Goal: Information Seeking & Learning: Learn about a topic

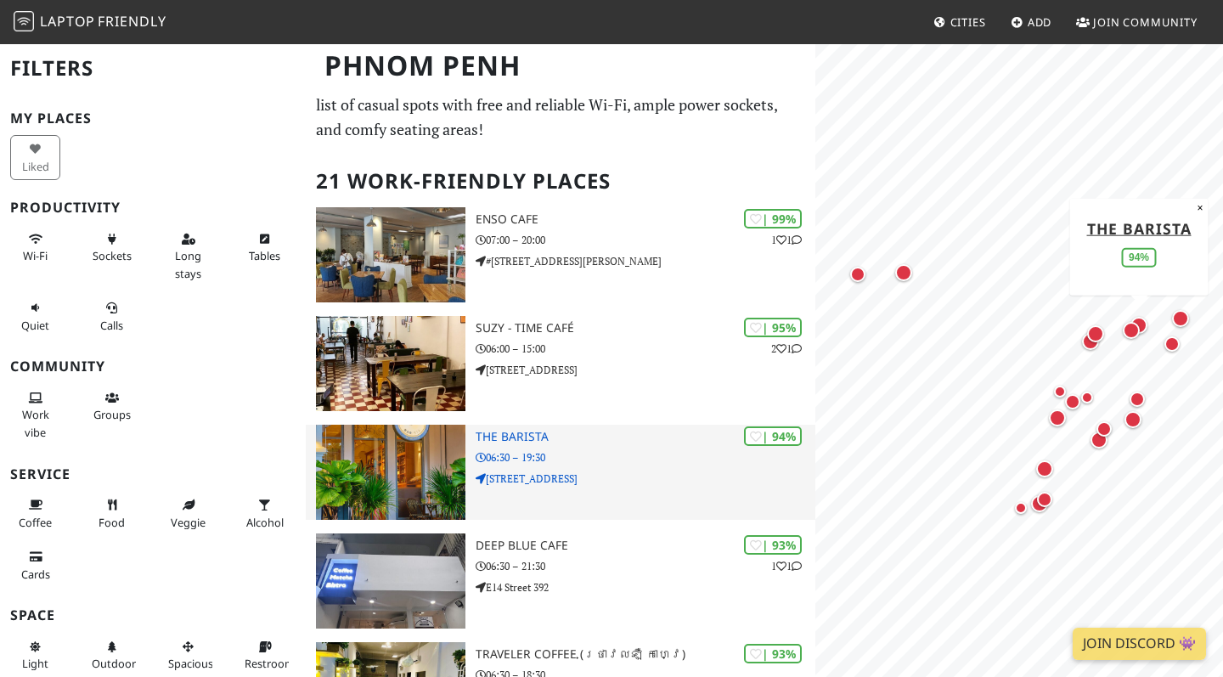
scroll to position [27, 0]
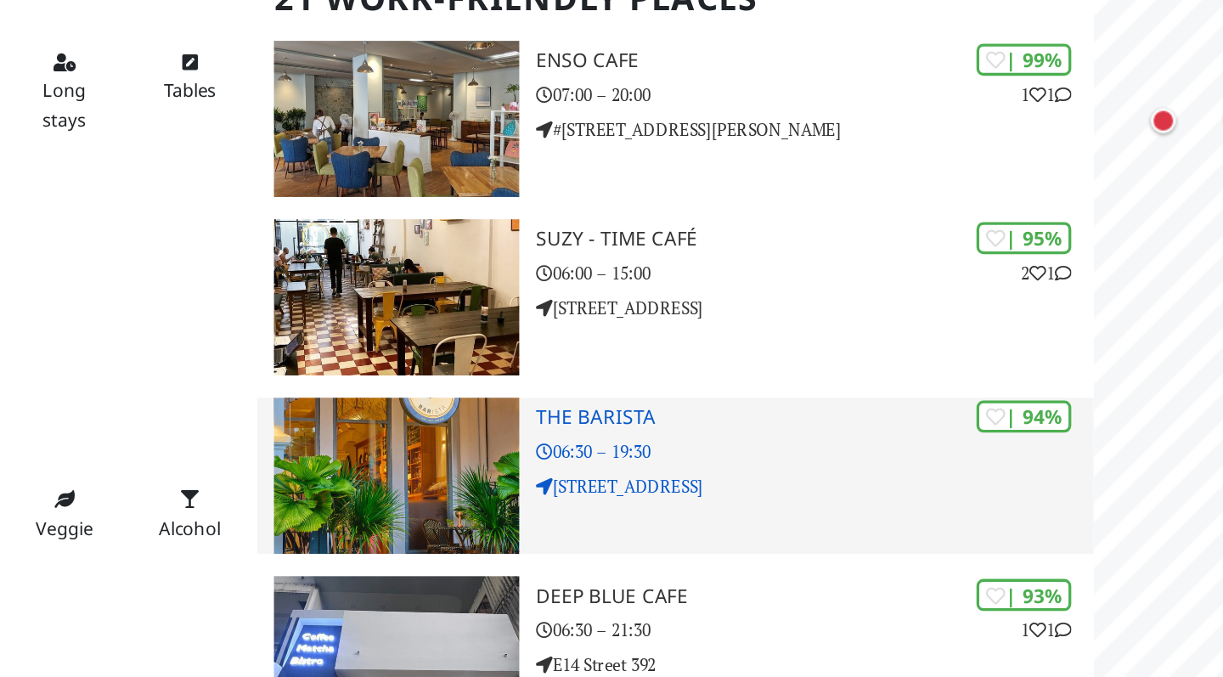
click at [316, 443] on img at bounding box center [390, 490] width 149 height 95
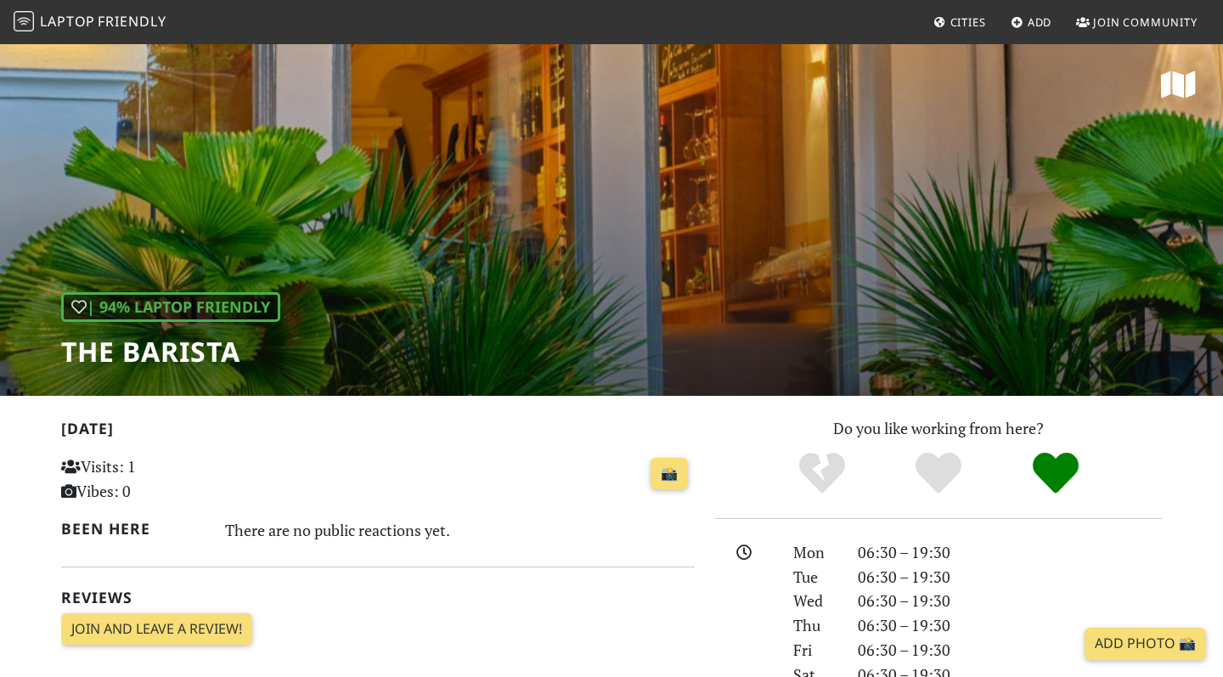
click at [183, 350] on h1 "The Barista" at bounding box center [170, 352] width 219 height 32
copy div "The Barista"
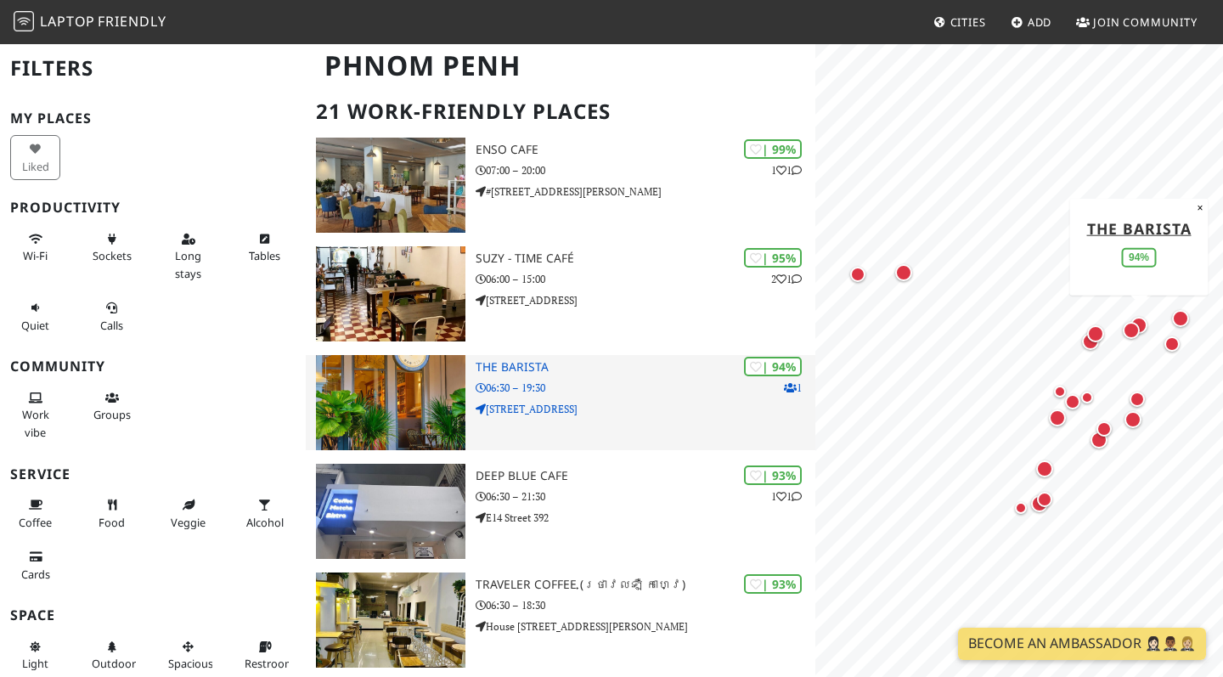
scroll to position [116, 0]
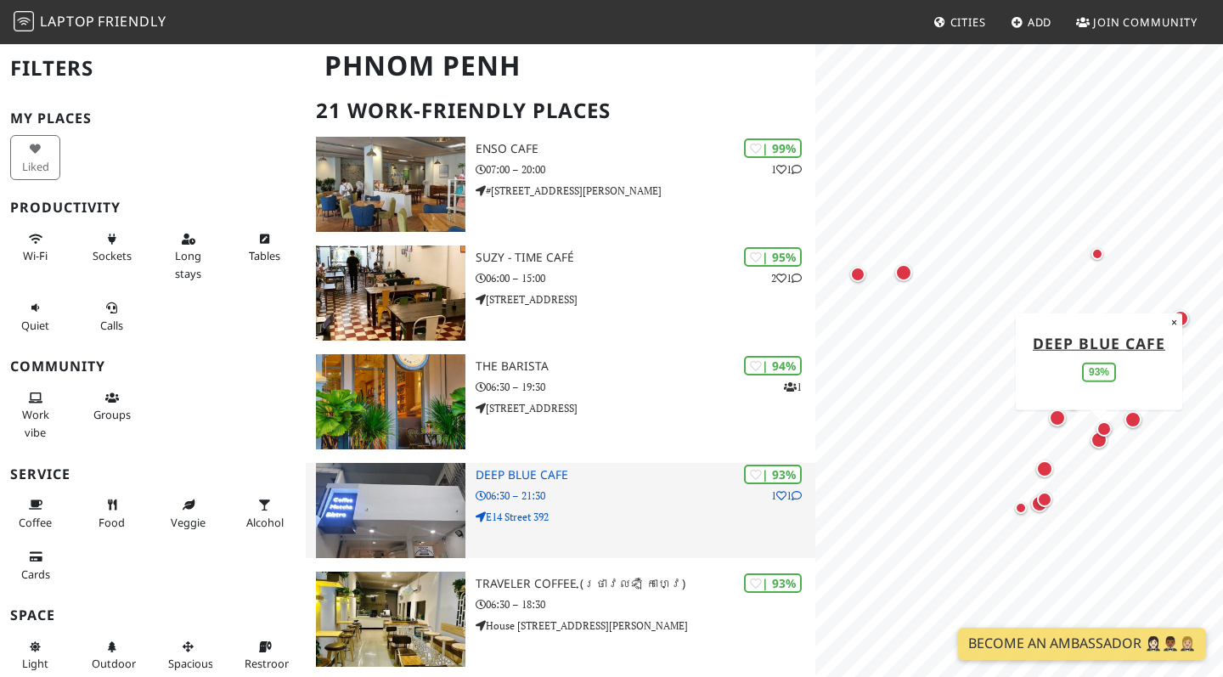
click at [412, 509] on img at bounding box center [390, 510] width 149 height 95
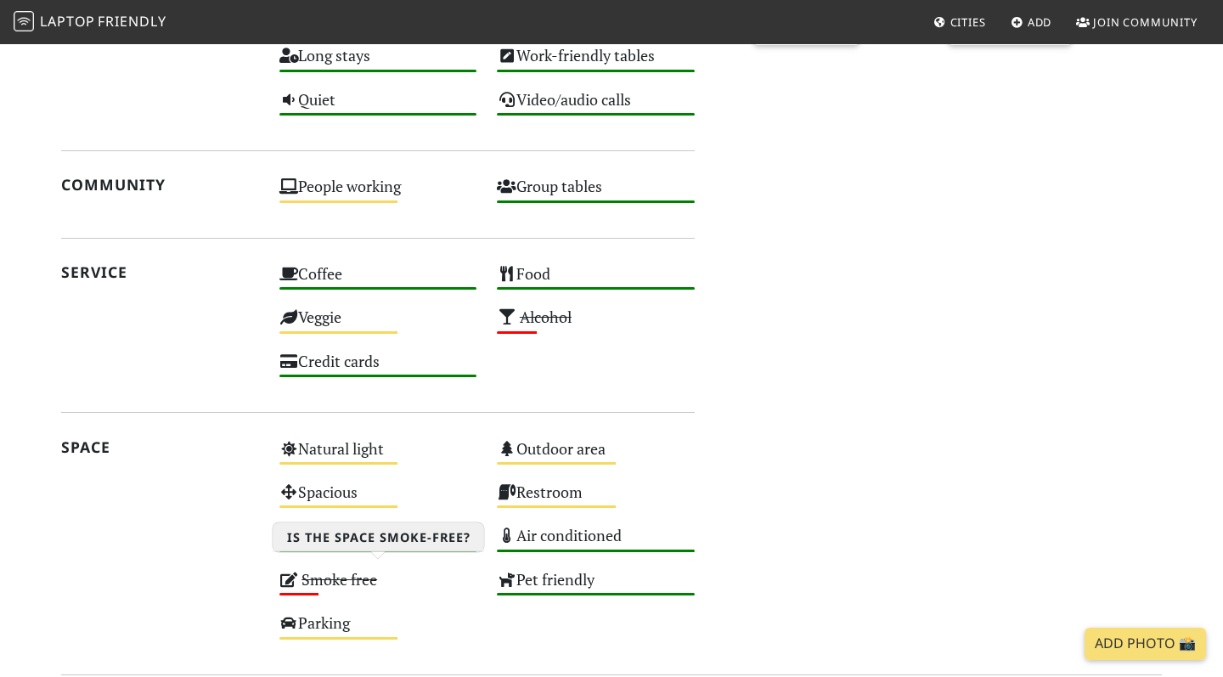
scroll to position [844, 0]
click at [319, 569] on s "Smoke free" at bounding box center [340, 579] width 76 height 20
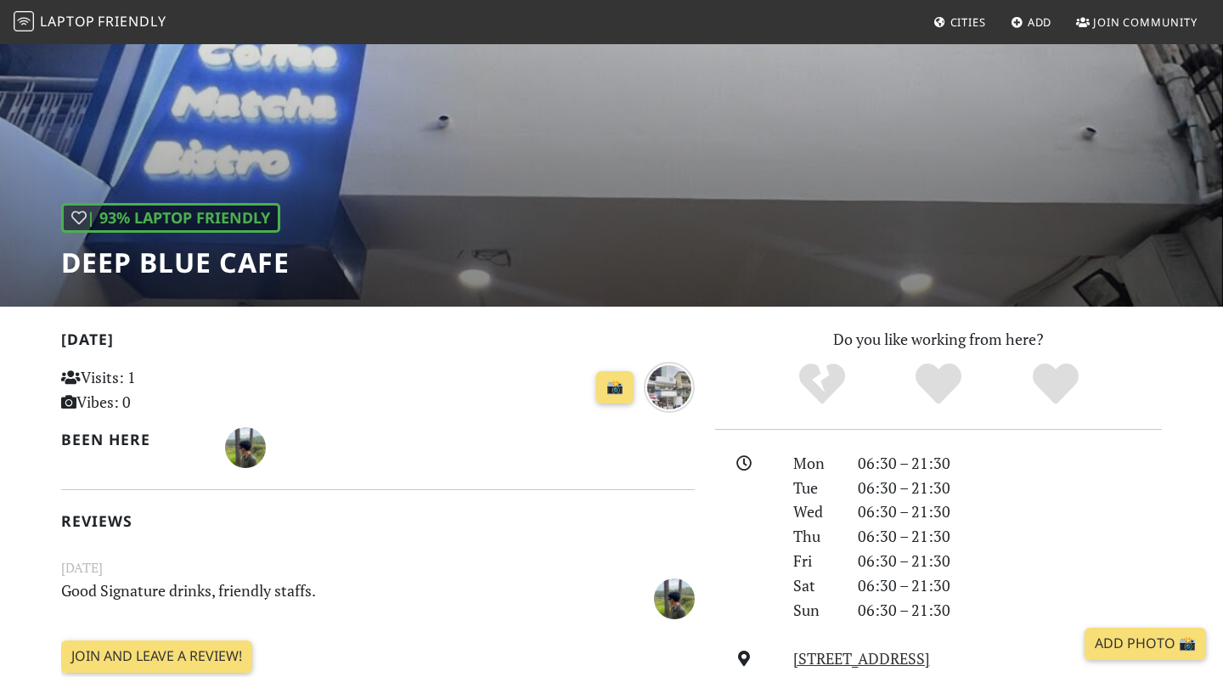
scroll to position [29, 0]
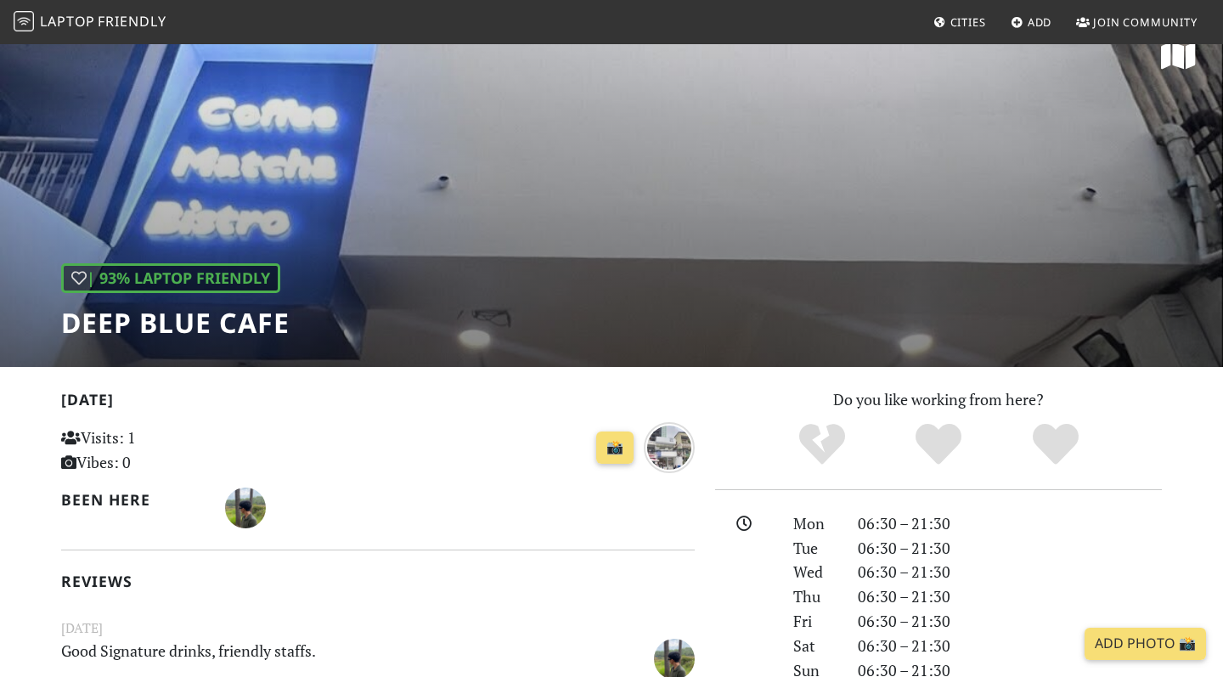
click at [601, 306] on div "| 93% Laptop Friendly Deep Blue Cafe" at bounding box center [611, 190] width 1223 height 353
click at [204, 324] on h1 "Deep Blue Cafe" at bounding box center [175, 323] width 228 height 32
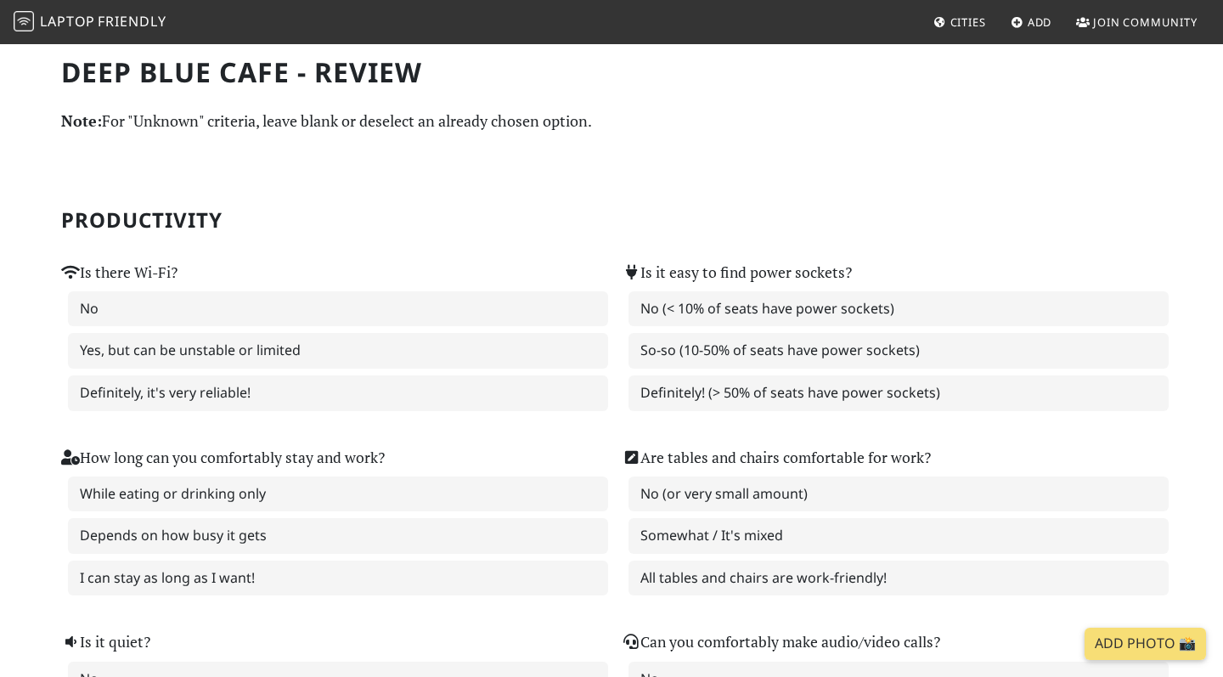
scroll to position [1, 0]
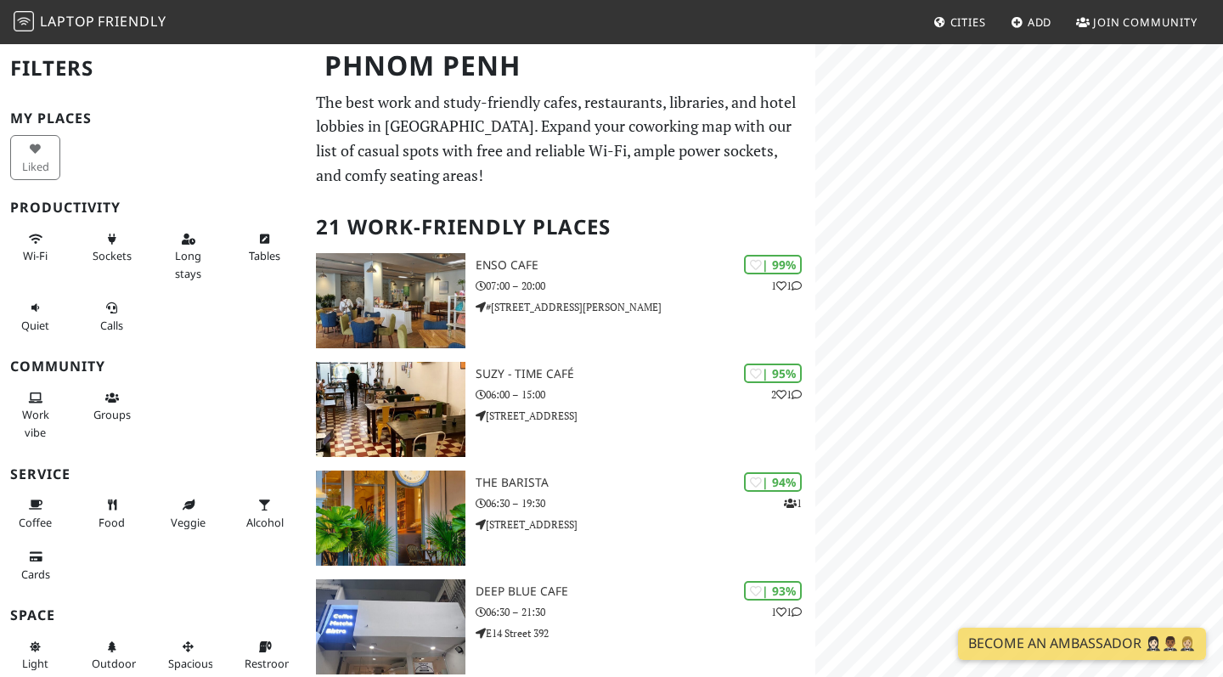
scroll to position [116, 0]
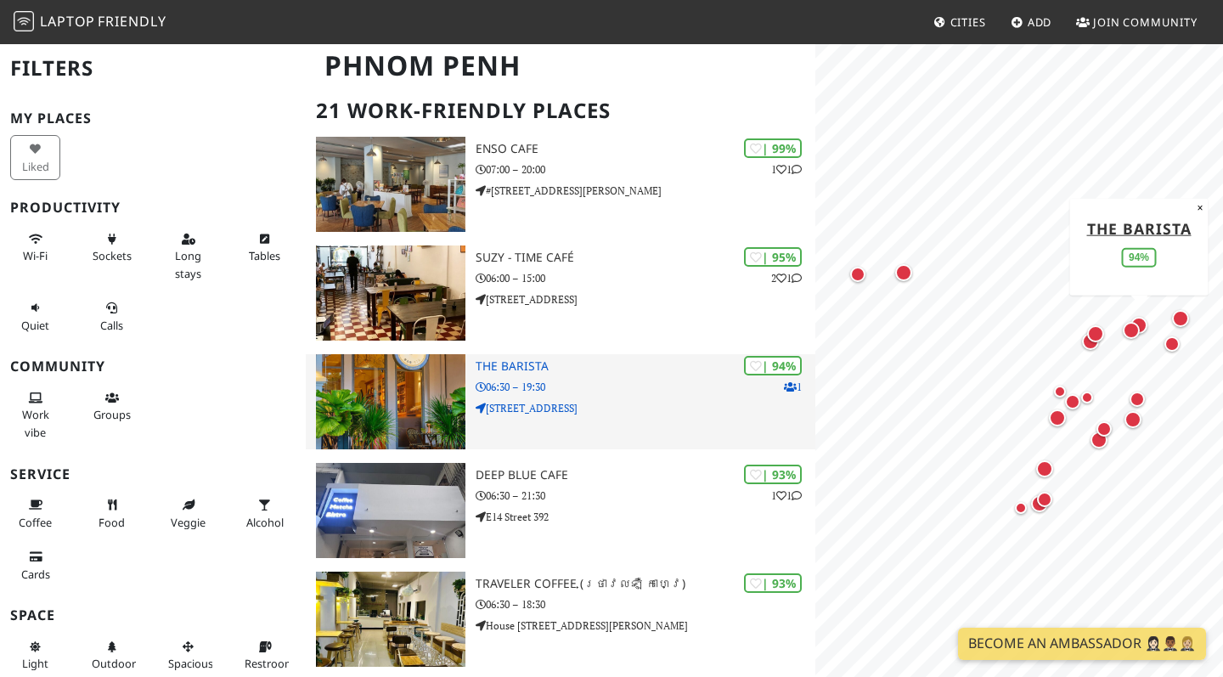
click at [460, 406] on img at bounding box center [390, 401] width 149 height 95
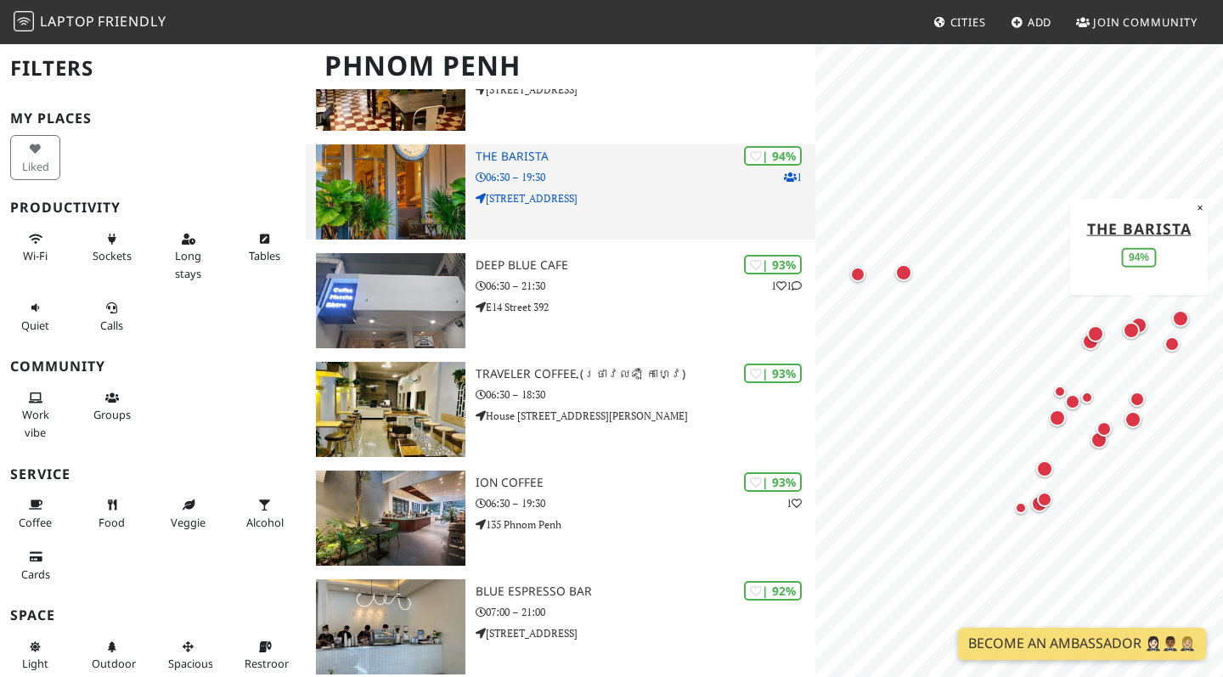
scroll to position [321, 0]
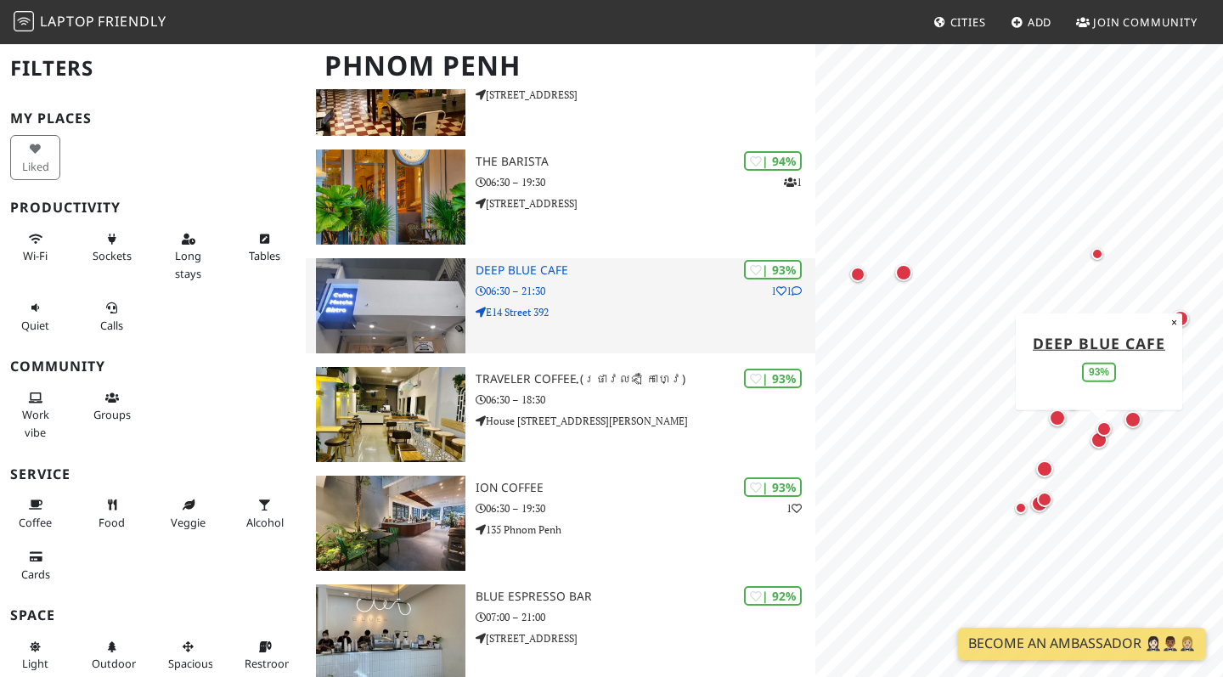
click at [629, 264] on h3 "Deep Blue Cafe" at bounding box center [646, 270] width 340 height 14
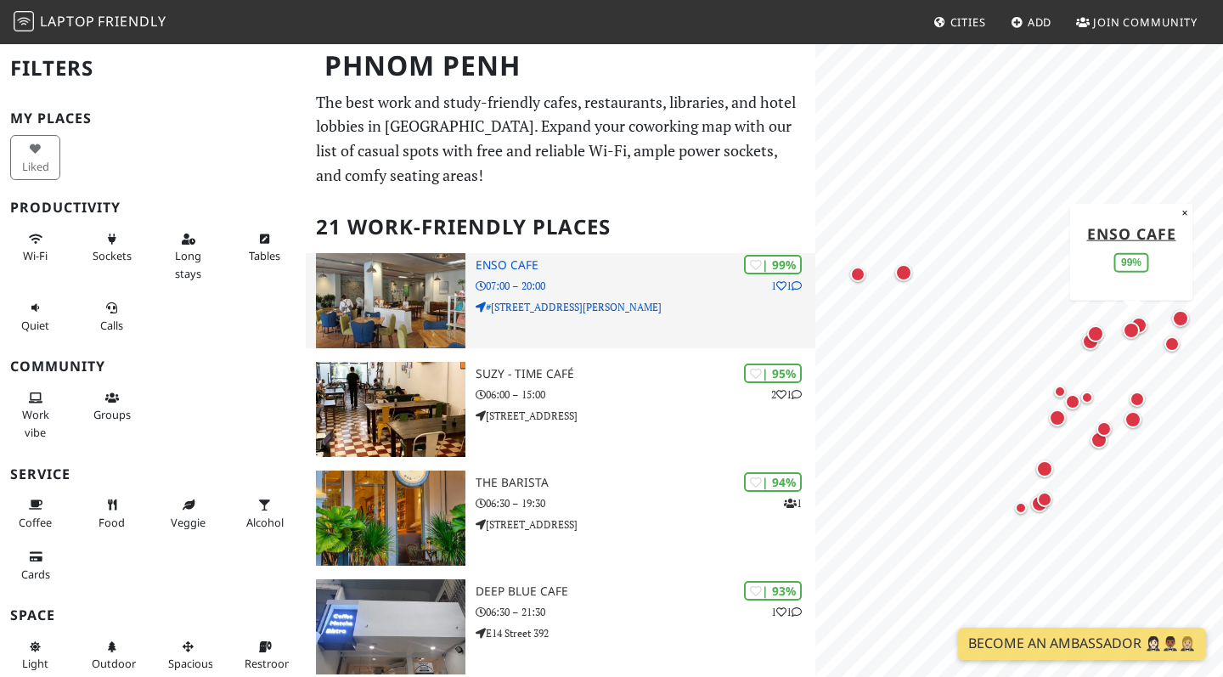
scroll to position [0, 0]
click at [584, 273] on div "| 99% 1 1 Enso Cafe 07:00 – 20:00 #50B Oknha Chhun St. (240 Phnom Penh" at bounding box center [646, 300] width 340 height 95
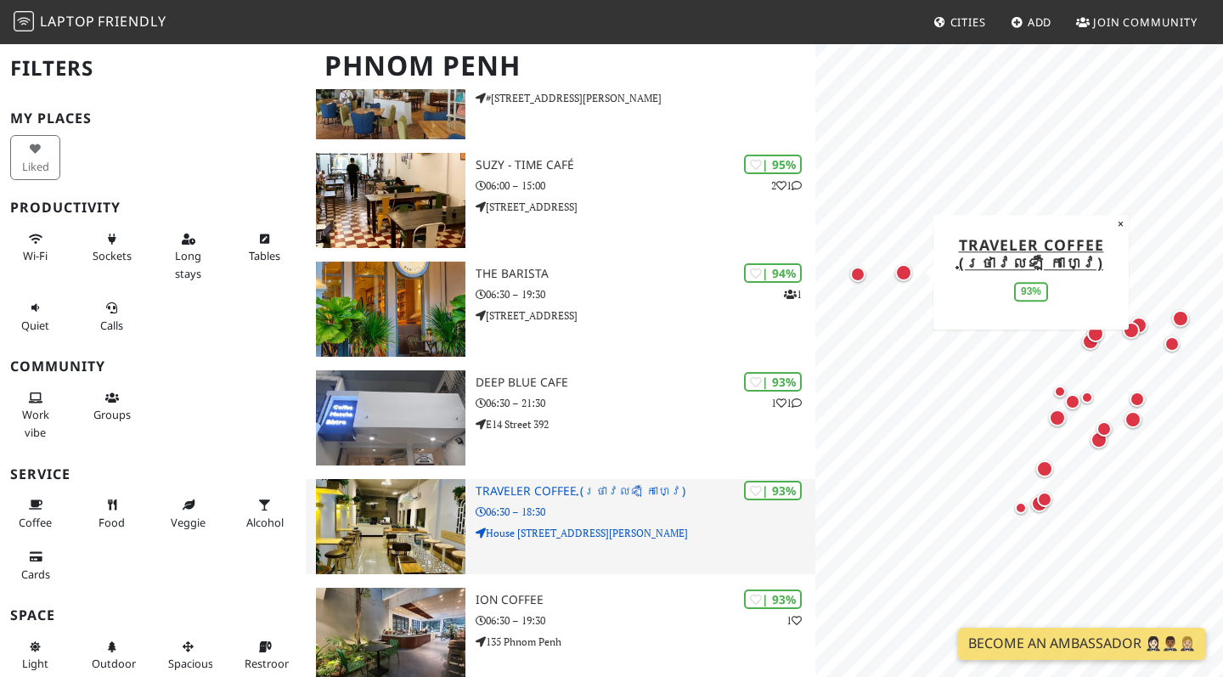
scroll to position [217, 0]
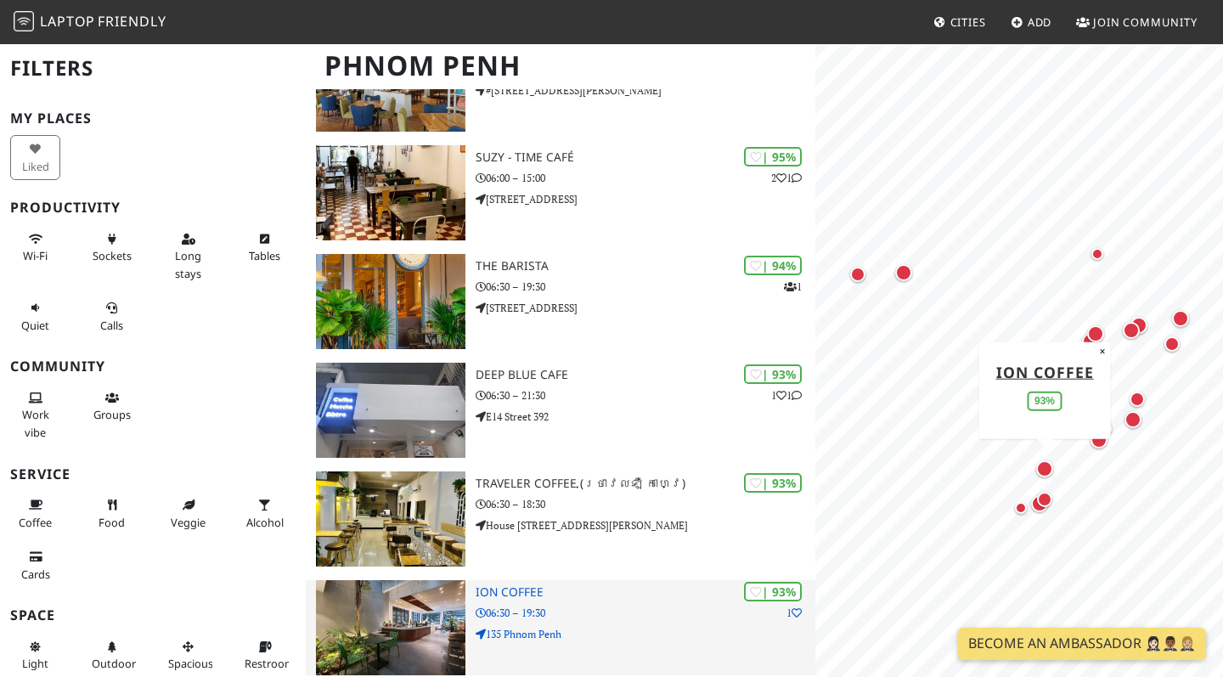
click at [508, 637] on p "135 Phnom Penh" at bounding box center [646, 634] width 340 height 16
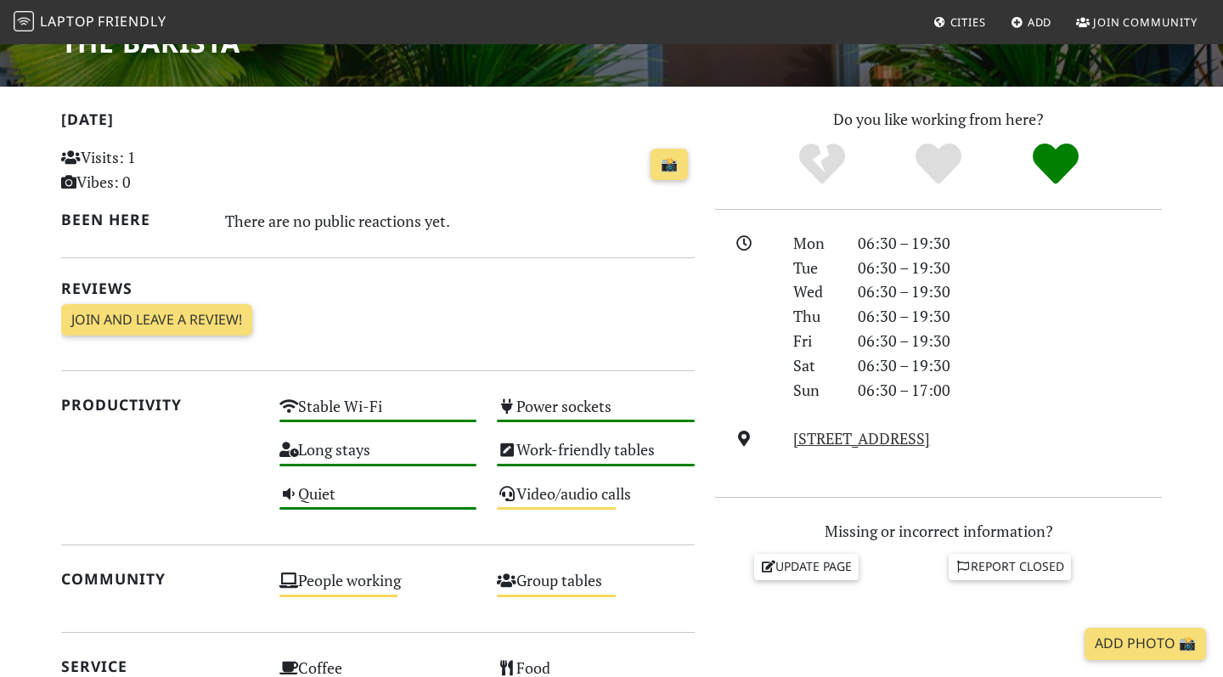
scroll to position [651, 0]
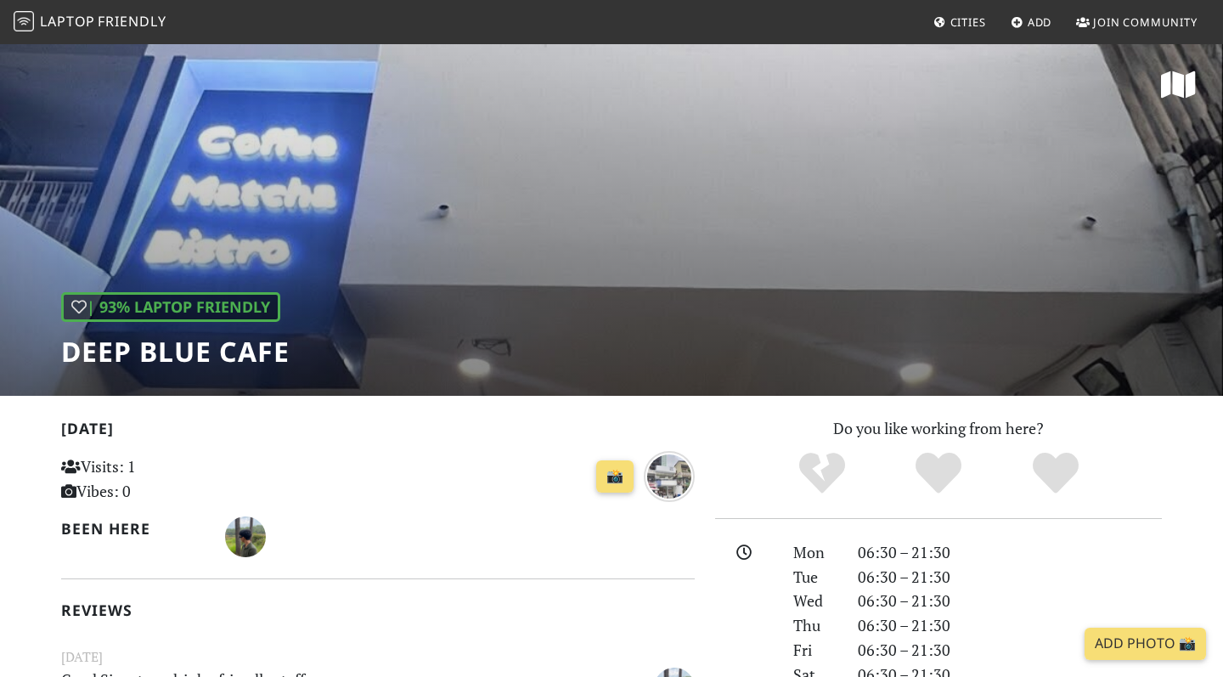
click at [226, 360] on h1 "Deep Blue Cafe" at bounding box center [175, 352] width 228 height 32
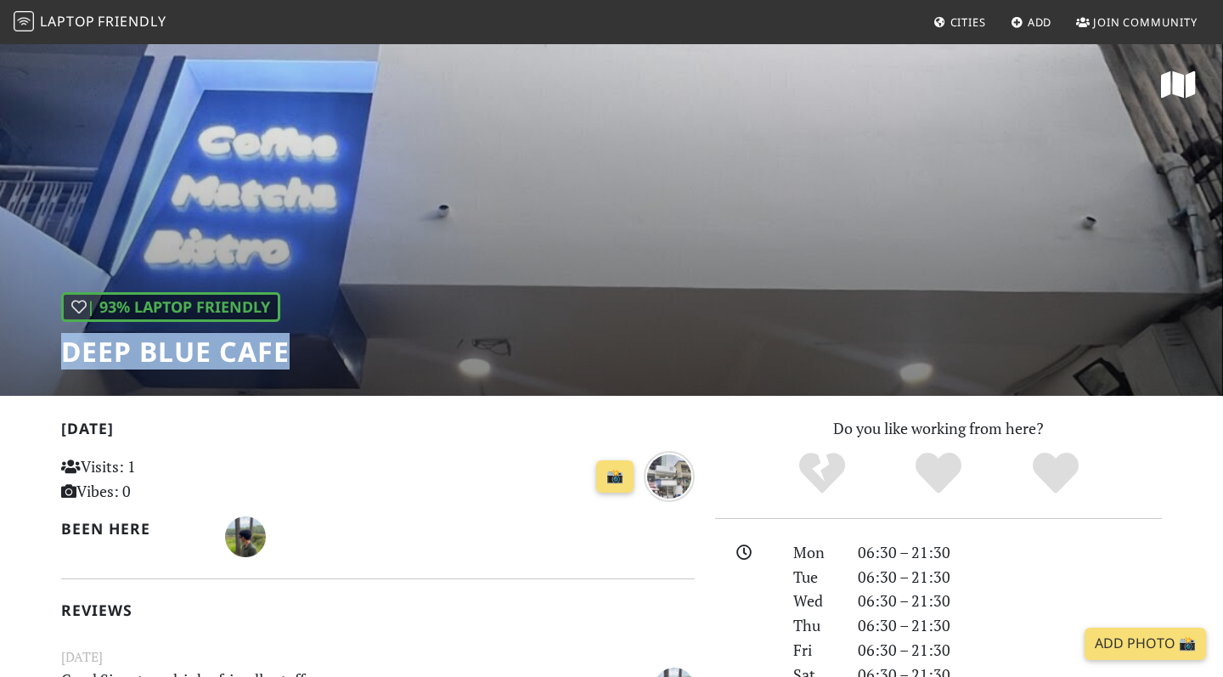
click at [226, 360] on h1 "Deep Blue Cafe" at bounding box center [175, 352] width 228 height 32
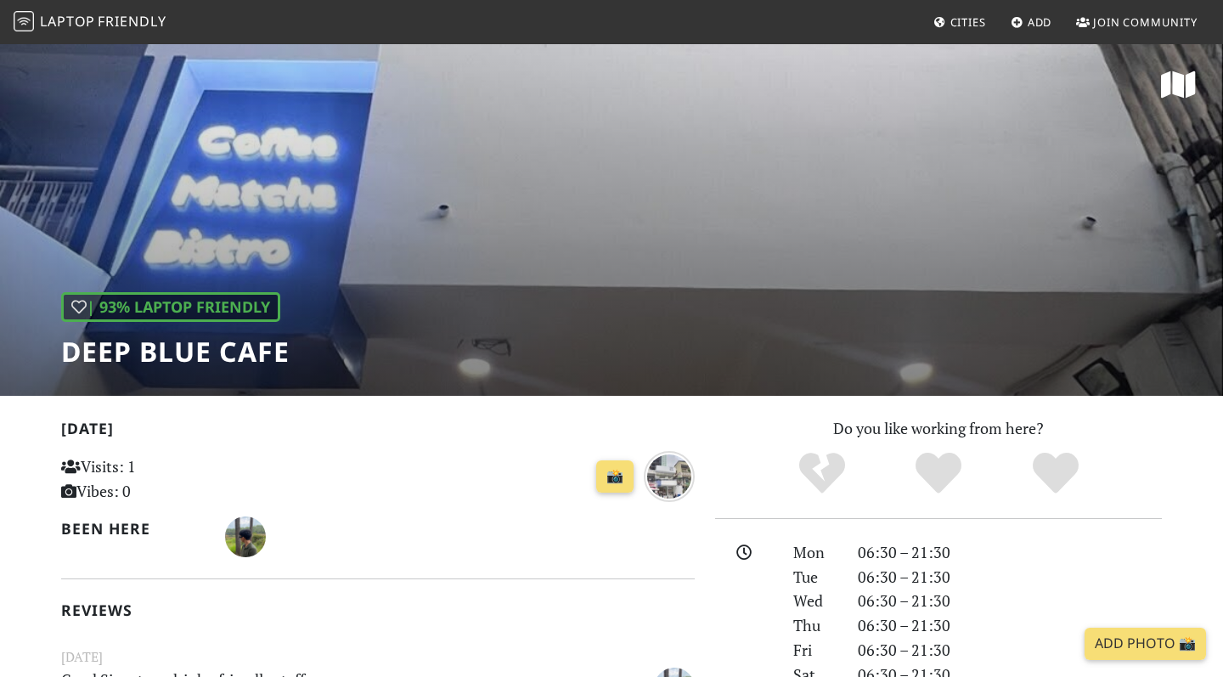
click at [306, 358] on div "| 93% Laptop Friendly Deep Blue Cafe" at bounding box center [611, 218] width 1223 height 353
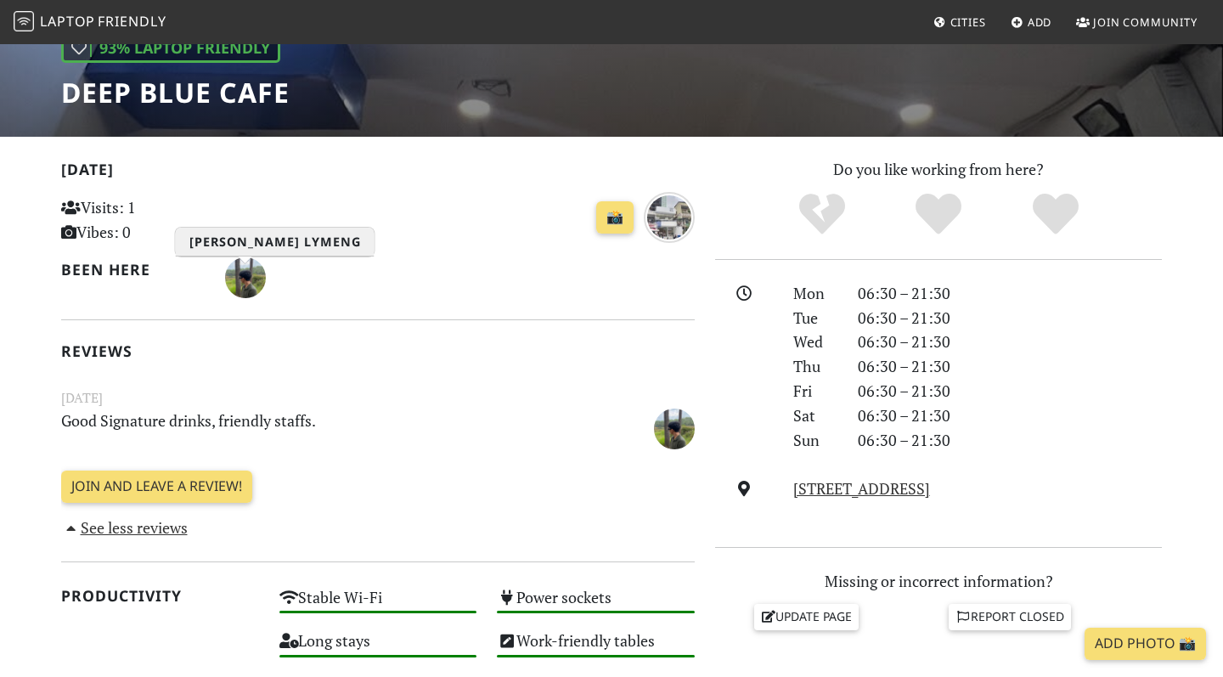
click at [240, 282] on img "Houng Lymeng" at bounding box center [245, 277] width 41 height 41
click at [669, 217] on img "2 months ago" at bounding box center [669, 217] width 51 height 51
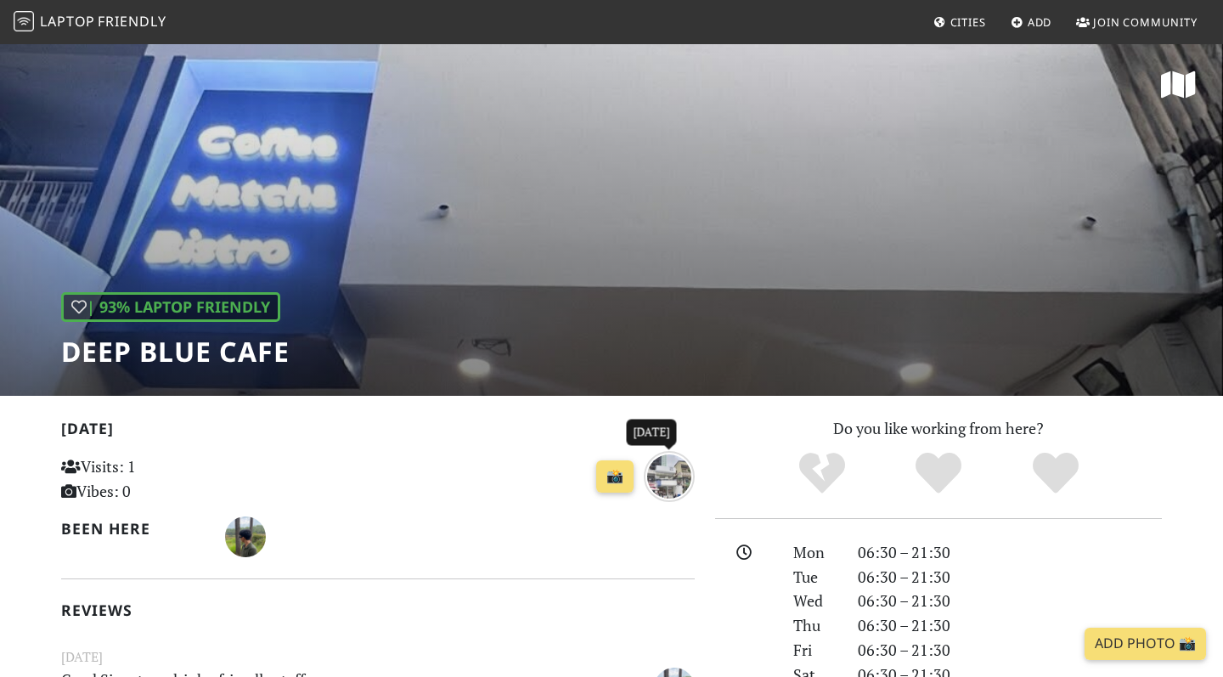
scroll to position [1, 0]
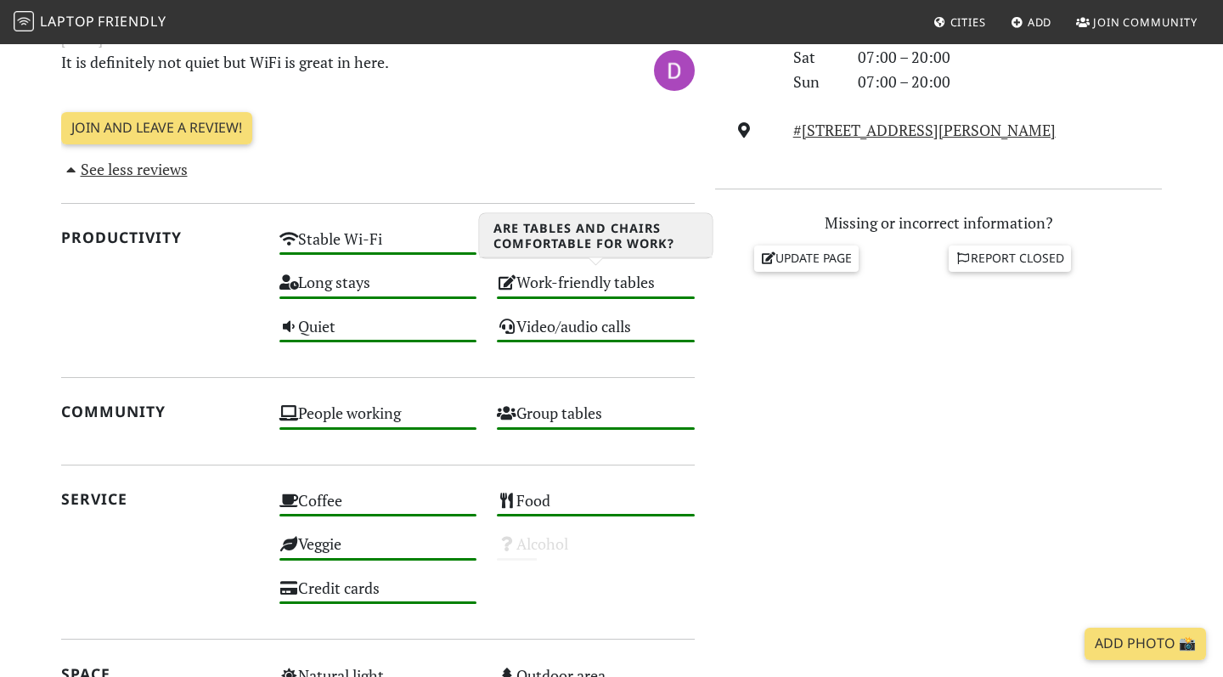
scroll to position [856, 0]
